Goal: Task Accomplishment & Management: Manage account settings

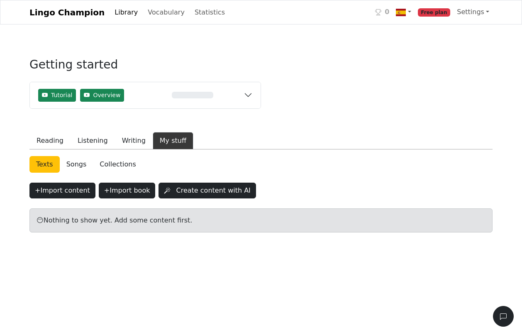
click at [434, 13] on span "Free plan" at bounding box center [434, 12] width 33 height 8
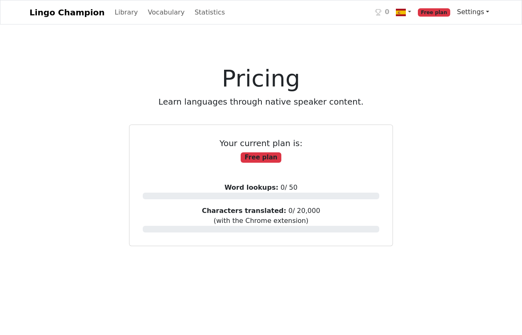
click at [463, 13] on link "Settings" at bounding box center [473, 12] width 39 height 17
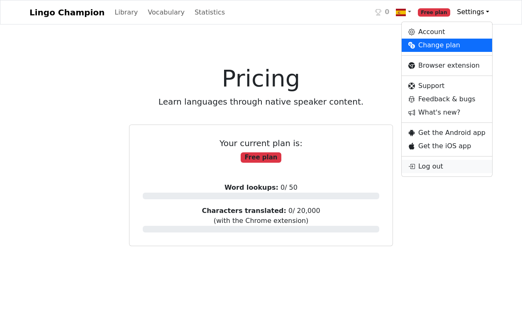
click at [443, 164] on link "Log out" at bounding box center [447, 166] width 90 height 13
